Goal: Communication & Community: Answer question/provide support

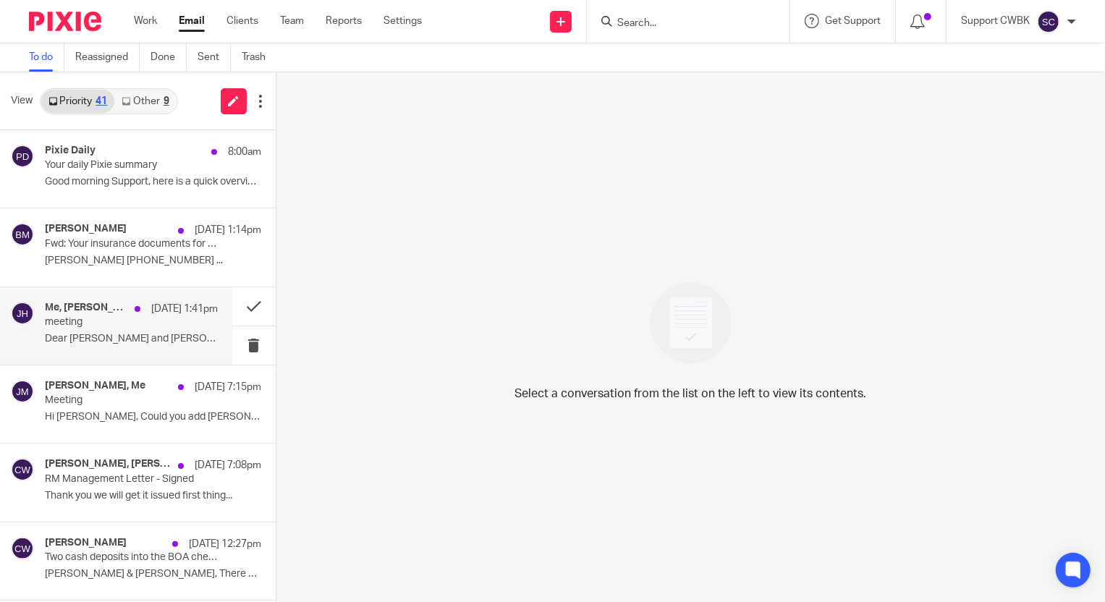
click at [94, 320] on p "meeting" at bounding box center [114, 322] width 138 height 12
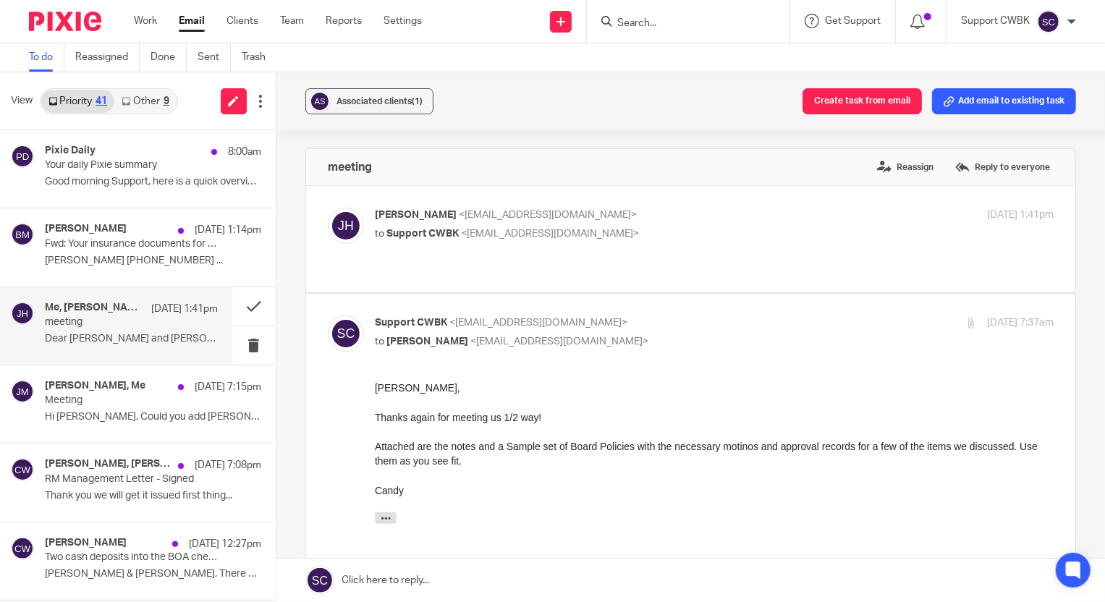
click at [691, 236] on p "to Support CWBK <support@cwbookkeepingservice.com>" at bounding box center [601, 234] width 452 height 15
checkbox input "true"
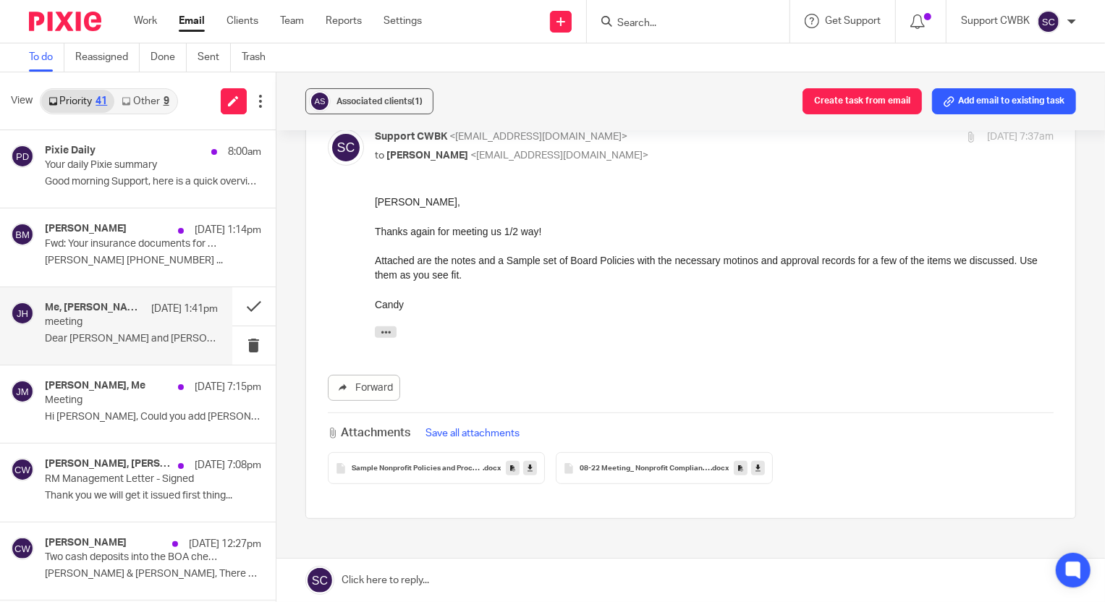
scroll to position [395, 0]
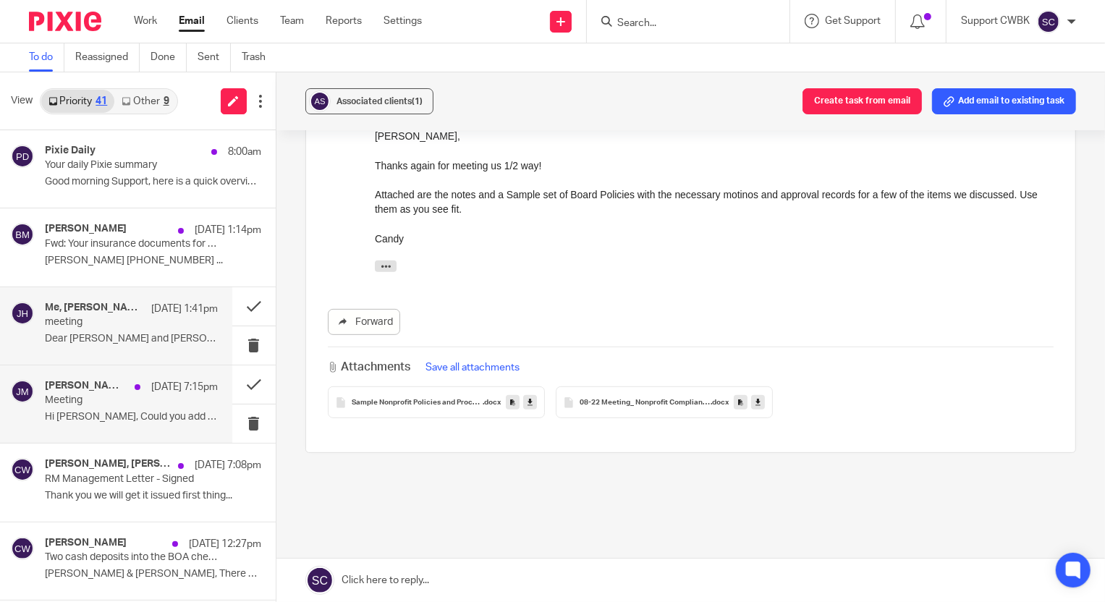
click at [79, 409] on div "Jerry Matte, Me Aug 22 7:15pm Meeting Hi Tim, Could you add Gary Lent to the..." at bounding box center [131, 404] width 173 height 49
click at [75, 406] on p "Meeting" at bounding box center [114, 401] width 138 height 12
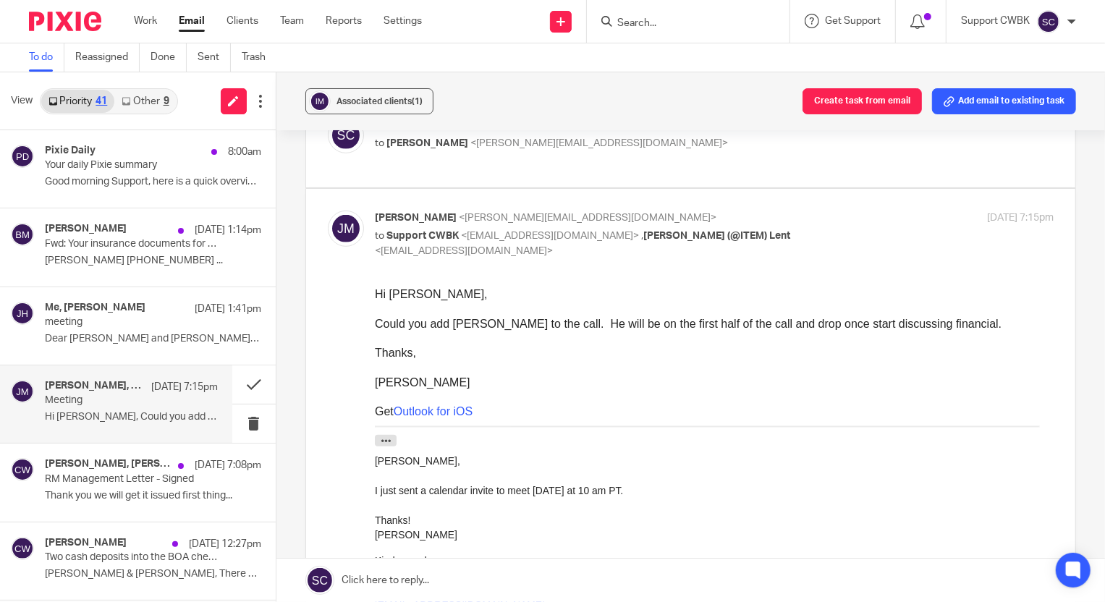
scroll to position [526, 0]
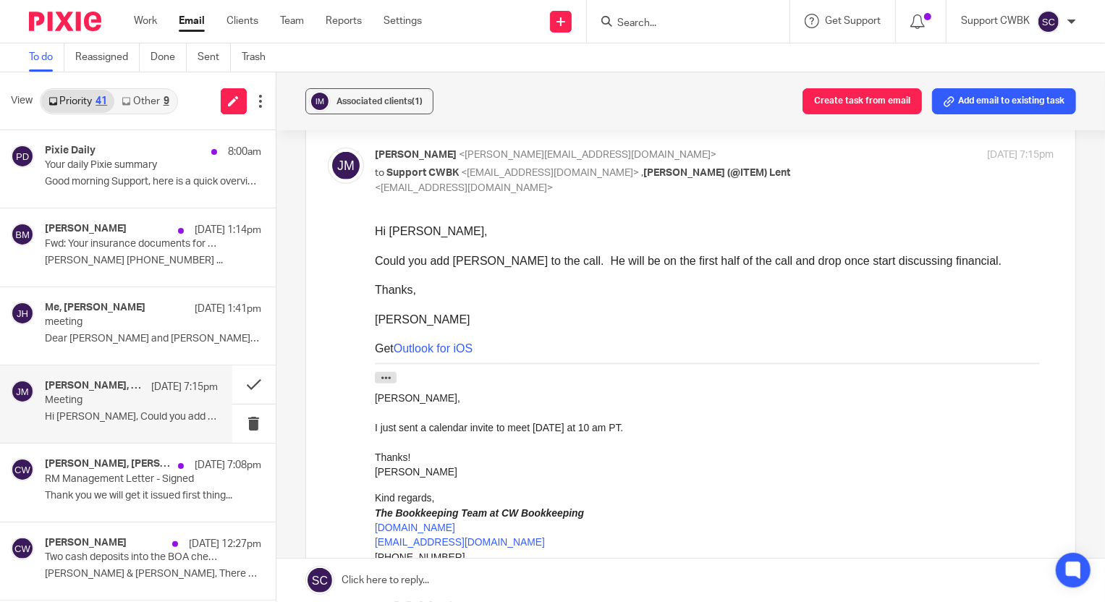
drag, startPoint x: 471, startPoint y: 187, endPoint x: 397, endPoint y: 198, distance: 73.9
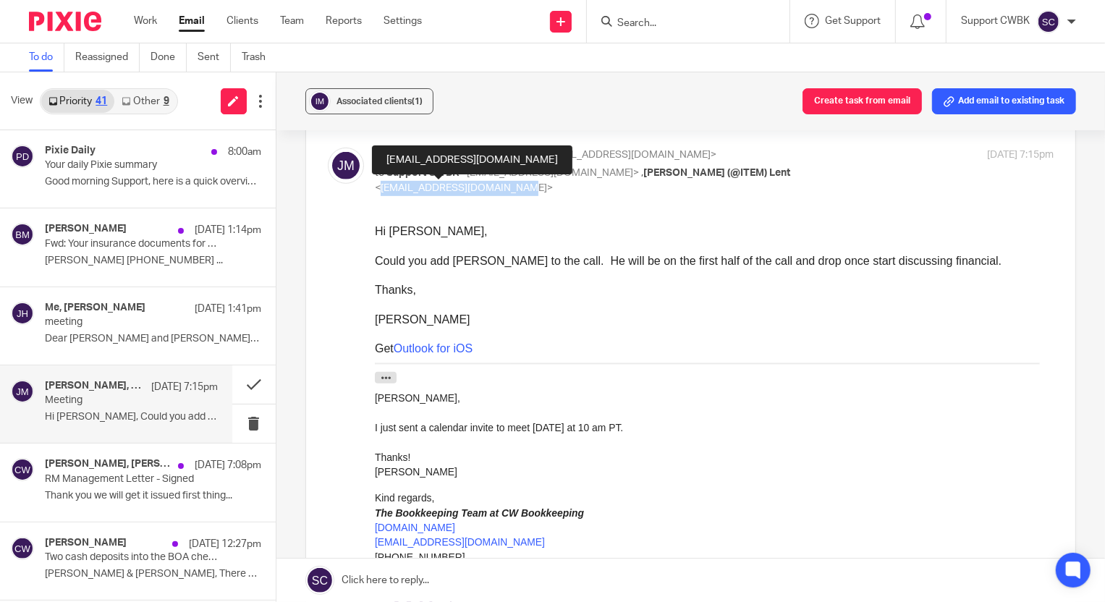
drag, startPoint x: 376, startPoint y: 185, endPoint x: 496, endPoint y: 190, distance: 119.6
click at [496, 190] on span "<it.admin@iteministries.org>" at bounding box center [464, 188] width 178 height 10
copy span "it.admin@iteministries.org"
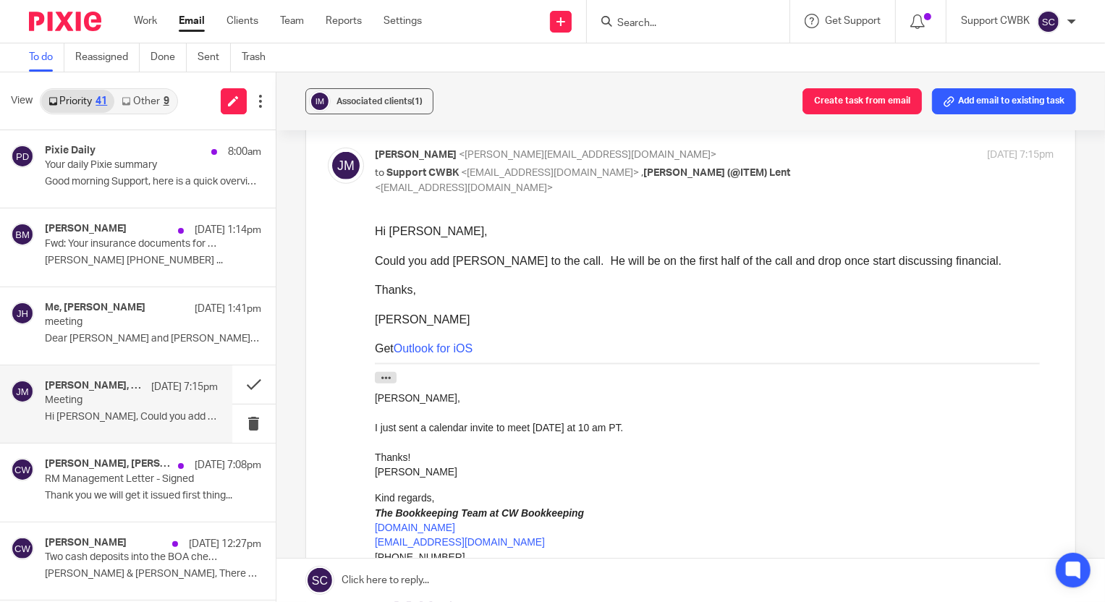
click at [394, 583] on link at bounding box center [691, 580] width 829 height 43
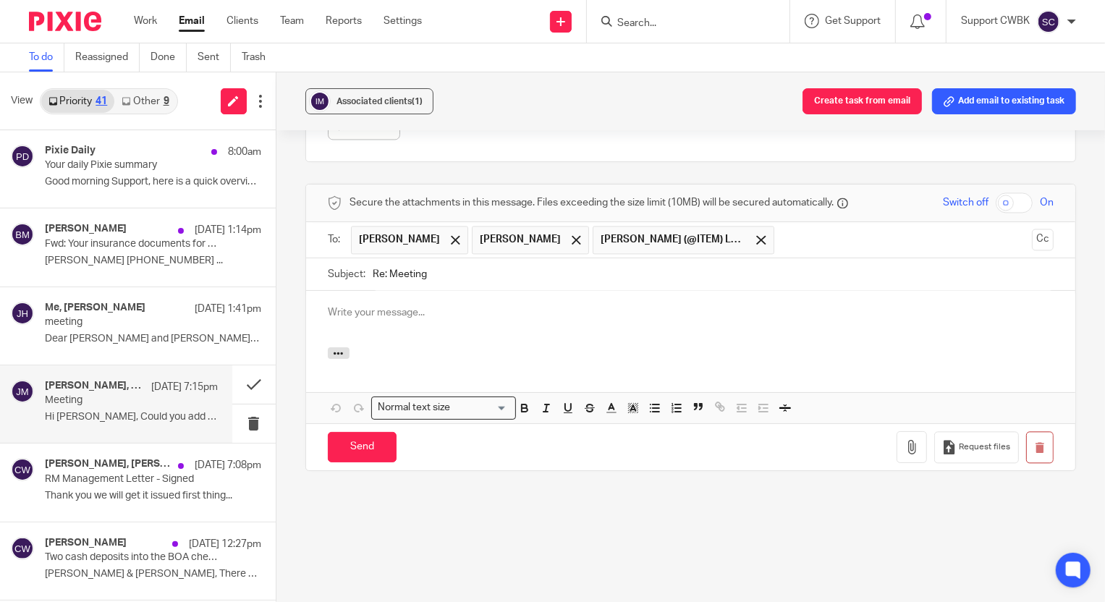
scroll to position [0, 0]
click at [426, 315] on p at bounding box center [691, 313] width 726 height 14
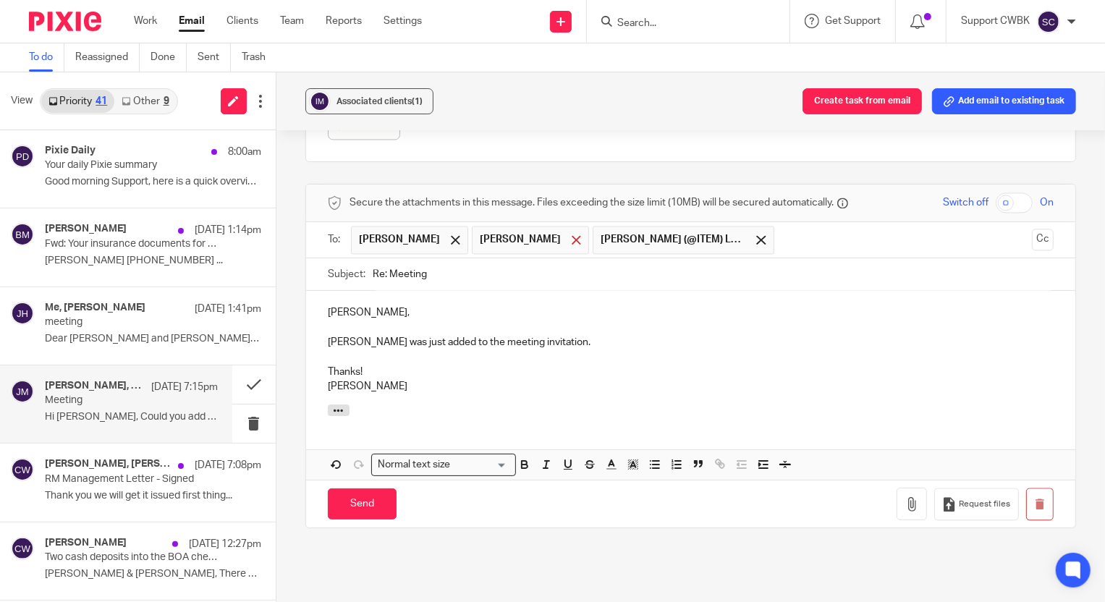
click at [572, 238] on span at bounding box center [576, 239] width 9 height 9
click at [346, 505] on input "Send" at bounding box center [362, 504] width 69 height 31
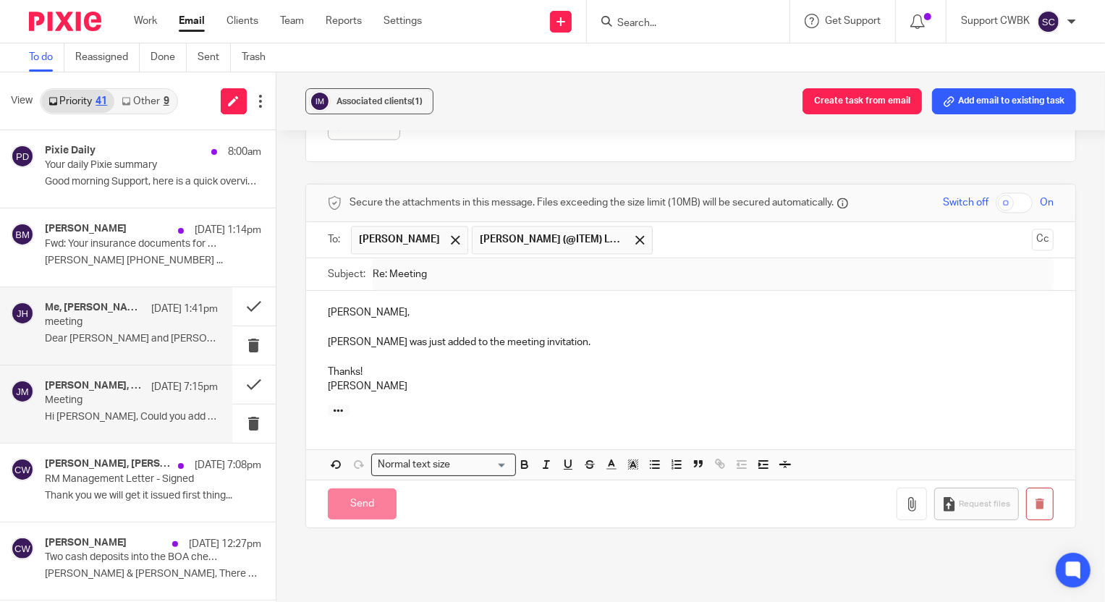
scroll to position [1988, 0]
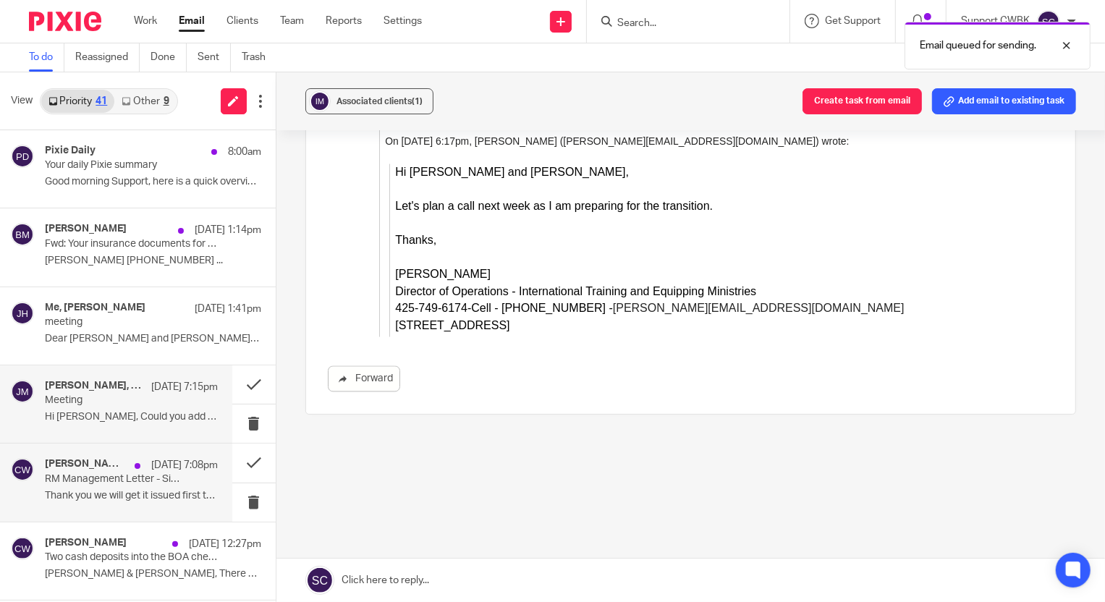
click at [80, 486] on div "Melissa Frazier, Candance Weaver Aug 22 7:08pm RM Management Letter - Signed Th…" at bounding box center [131, 482] width 173 height 49
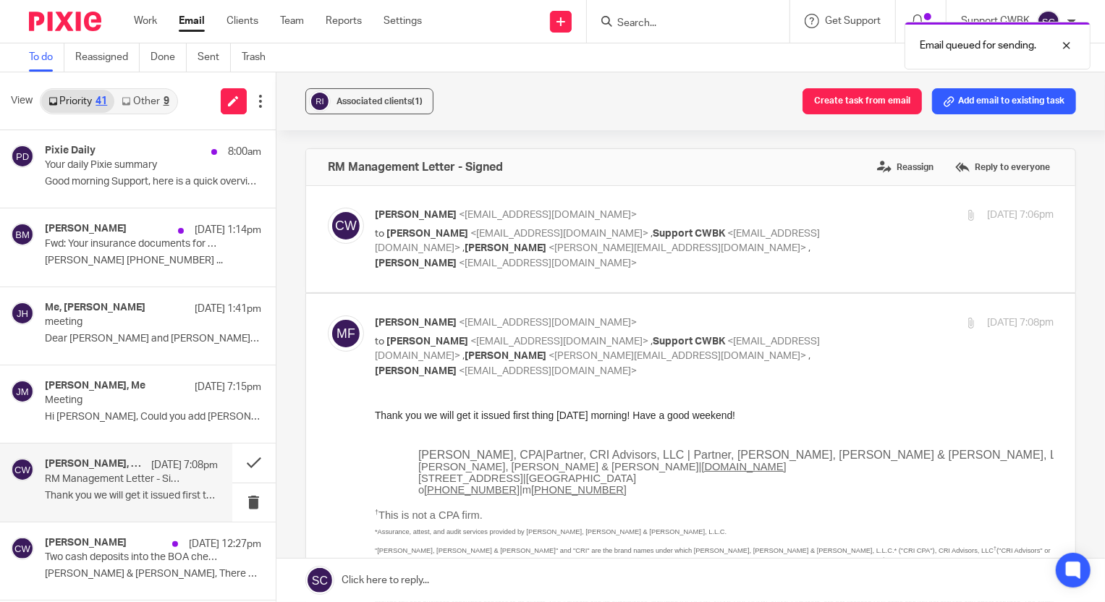
scroll to position [0, 0]
click at [847, 229] on div "Candance Weaver <accounting@realmomentum.org> to Melissa Frazier <mefrazier@cri…" at bounding box center [714, 239] width 679 height 63
checkbox input "true"
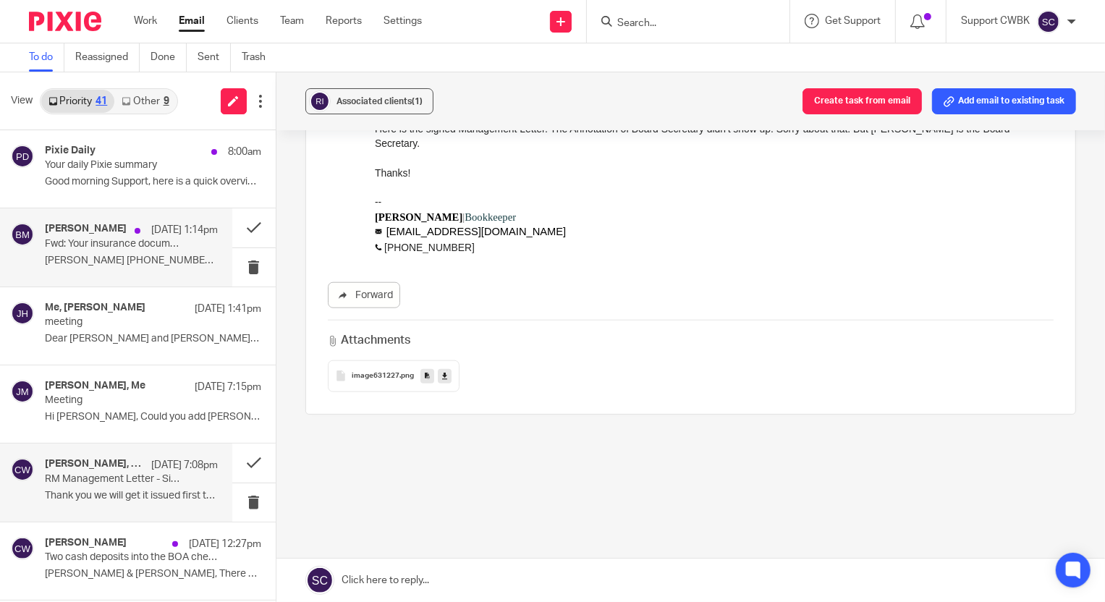
click at [101, 253] on div "baran menguloglu Aug 24 1:14pm Fwd: Your insurance documents for Baran Mengulog…" at bounding box center [131, 247] width 173 height 49
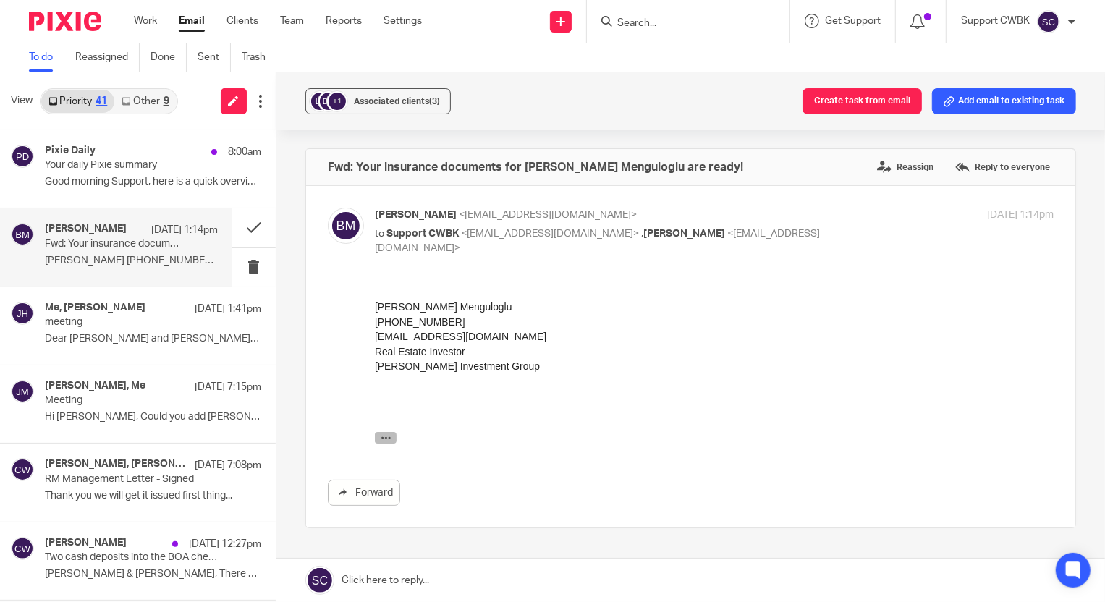
click at [384, 439] on icon "button" at bounding box center [385, 437] width 11 height 11
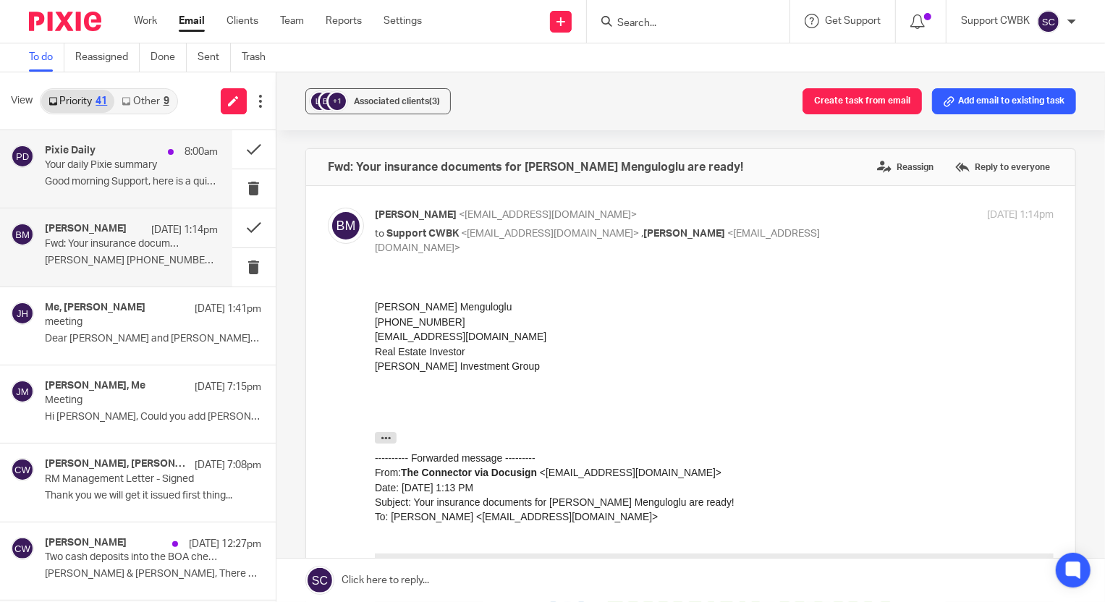
click at [105, 174] on div "Pixie Daily 8:00am Your daily Pixie summary Good morning Support, here is a qui…" at bounding box center [131, 169] width 173 height 49
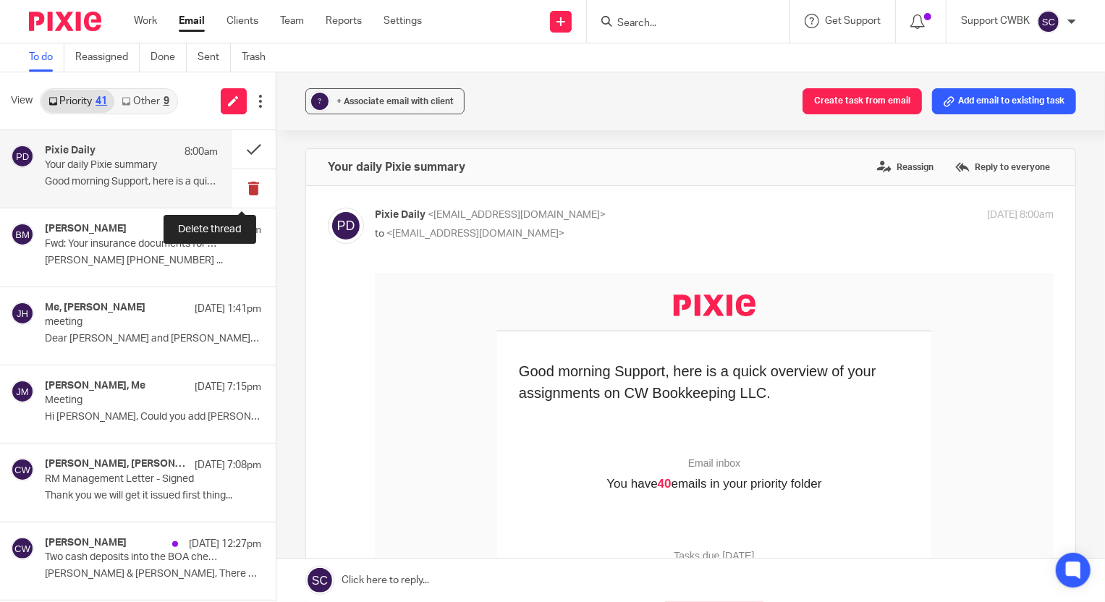
click at [245, 186] on button at bounding box center [253, 188] width 43 height 38
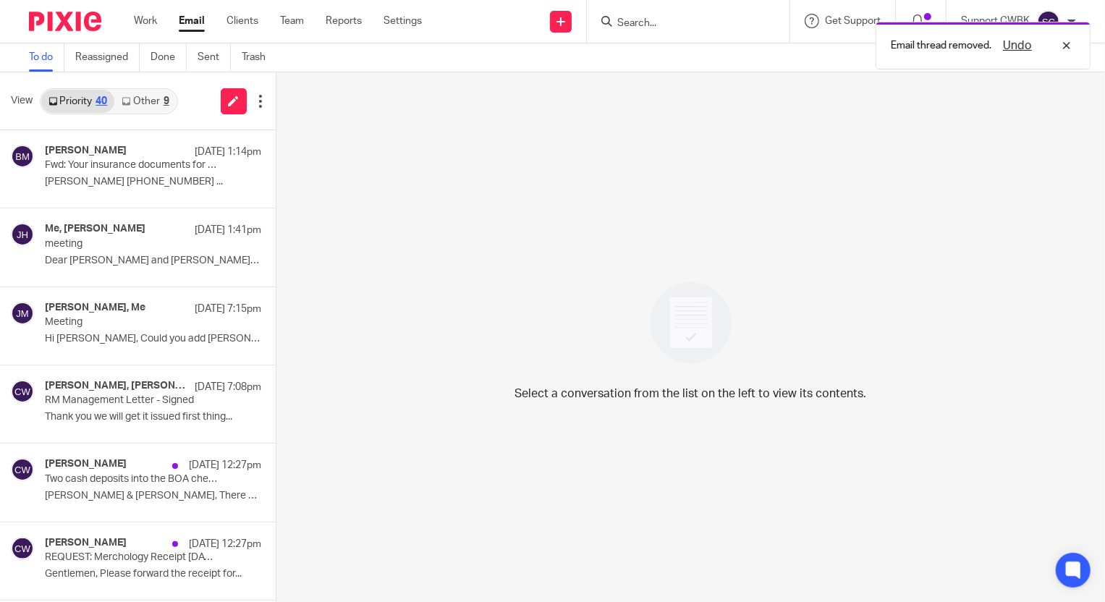
click at [138, 102] on link "Other 9" at bounding box center [145, 101] width 62 height 23
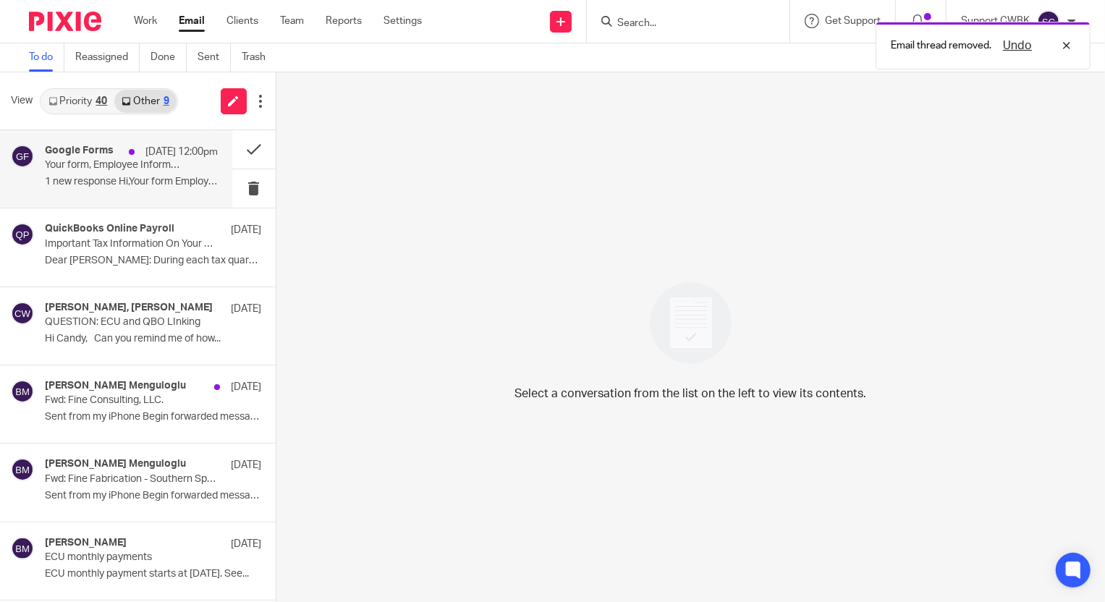
click at [101, 178] on p "1 new response Hi,Your form Employee..." at bounding box center [131, 182] width 173 height 12
